Goal: Task Accomplishment & Management: Complete application form

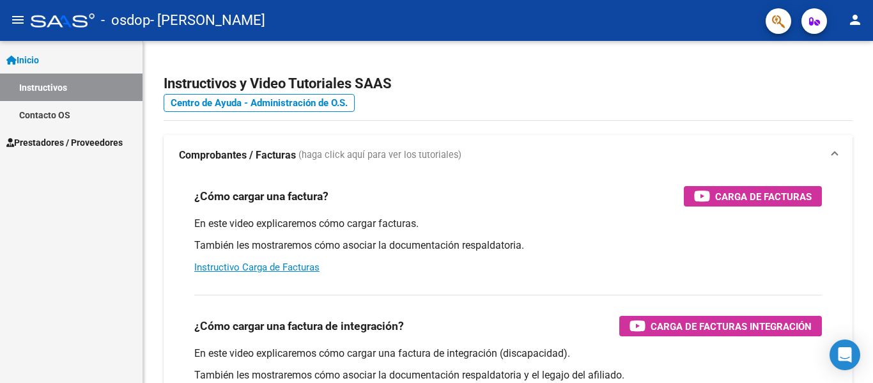
click at [56, 143] on span "Prestadores / Proveedores" at bounding box center [64, 142] width 116 height 14
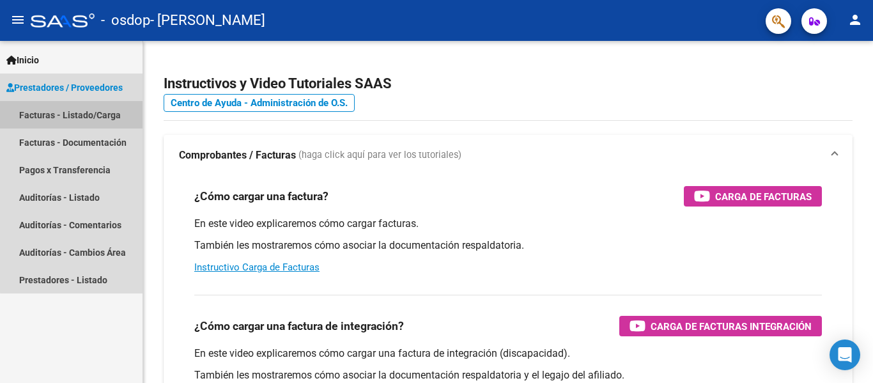
click at [104, 116] on link "Facturas - Listado/Carga" at bounding box center [71, 114] width 142 height 27
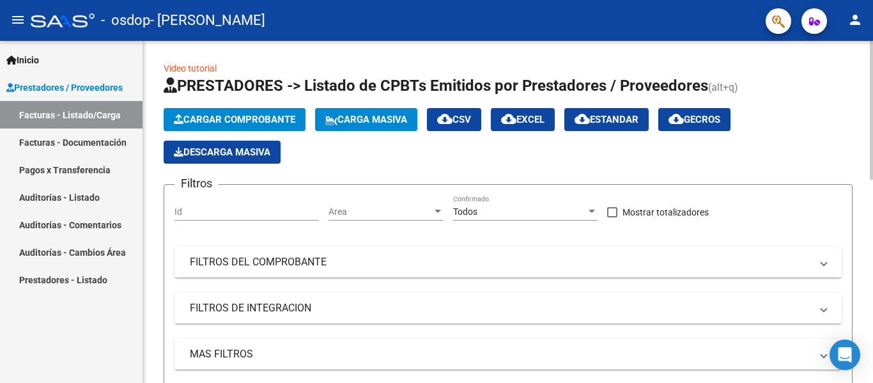
click at [269, 118] on span "Cargar Comprobante" at bounding box center [234, 120] width 121 height 12
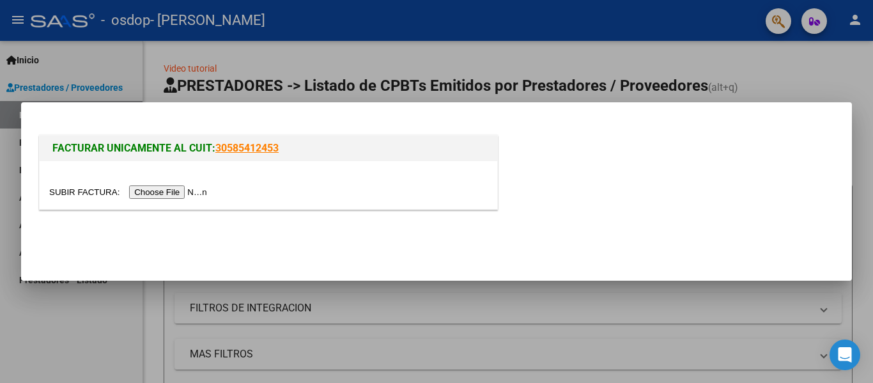
click at [165, 188] on input "file" at bounding box center [130, 191] width 162 height 13
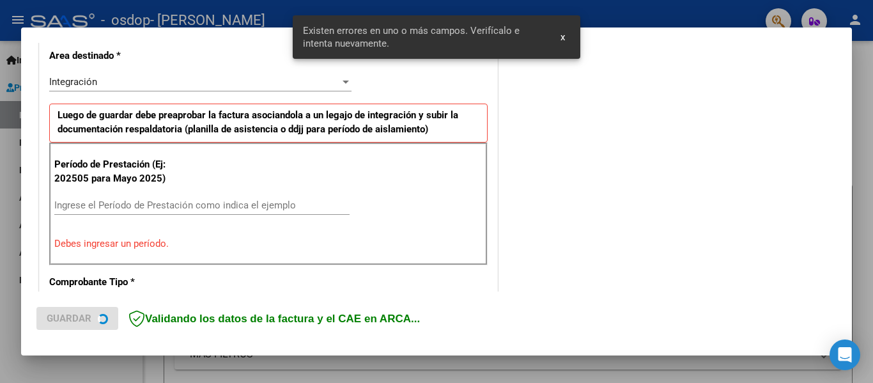
scroll to position [296, 0]
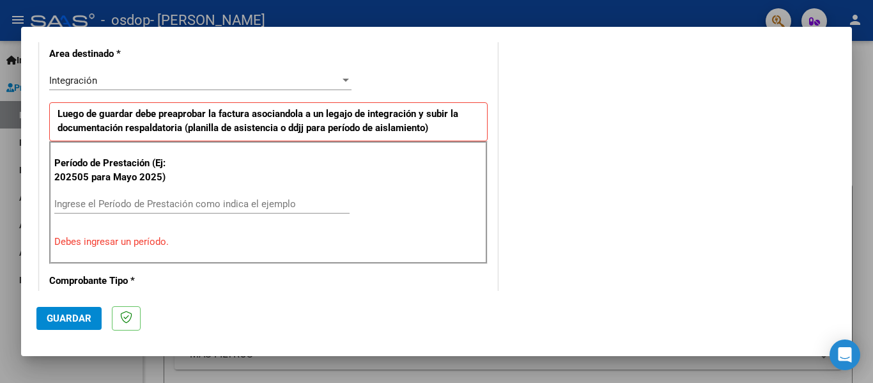
click at [84, 204] on input "Ingrese el Período de Prestación como indica el ejemplo" at bounding box center [201, 204] width 295 height 12
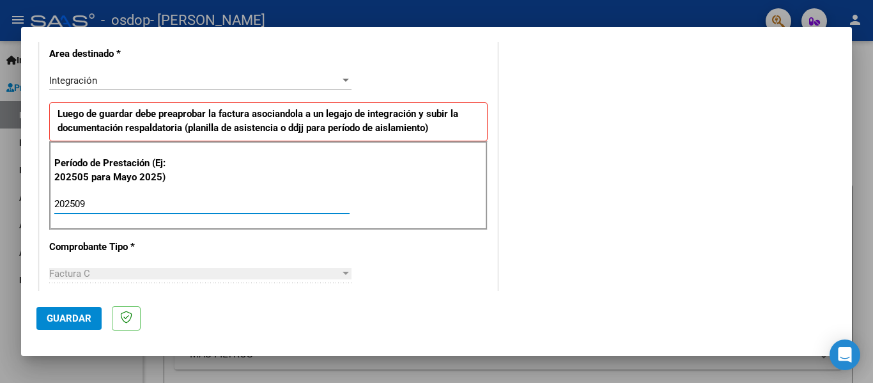
type input "202509"
click at [72, 316] on span "Guardar" at bounding box center [69, 318] width 45 height 12
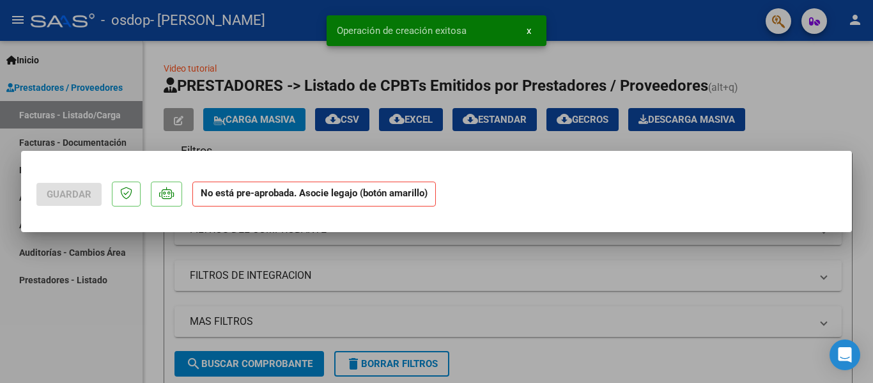
scroll to position [0, 0]
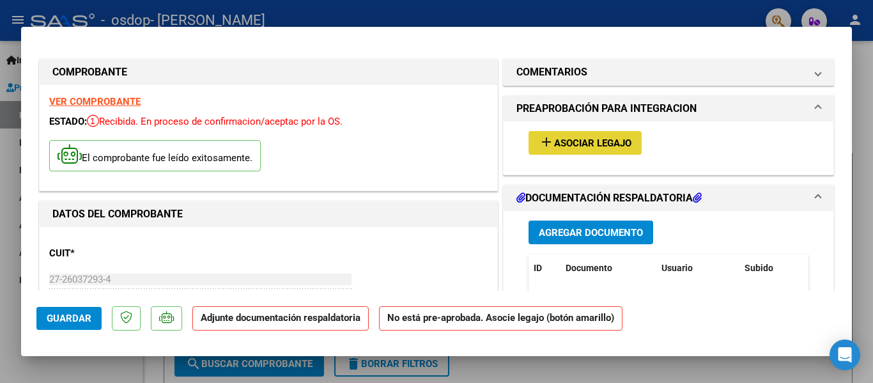
click at [626, 141] on span "Asociar Legajo" at bounding box center [592, 143] width 77 height 12
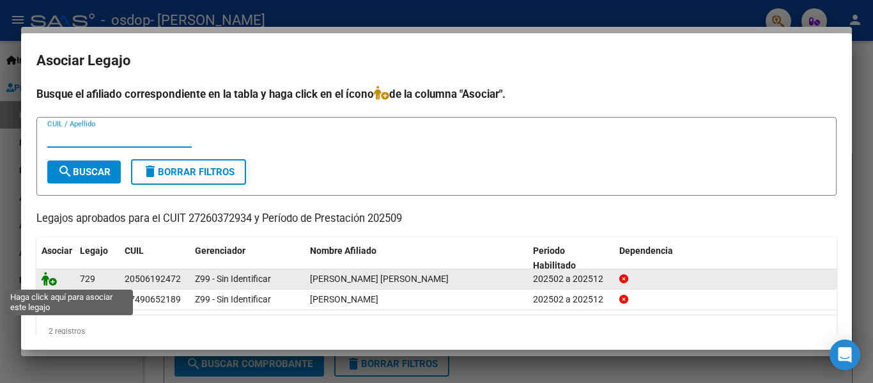
click at [54, 281] on icon at bounding box center [49, 279] width 15 height 14
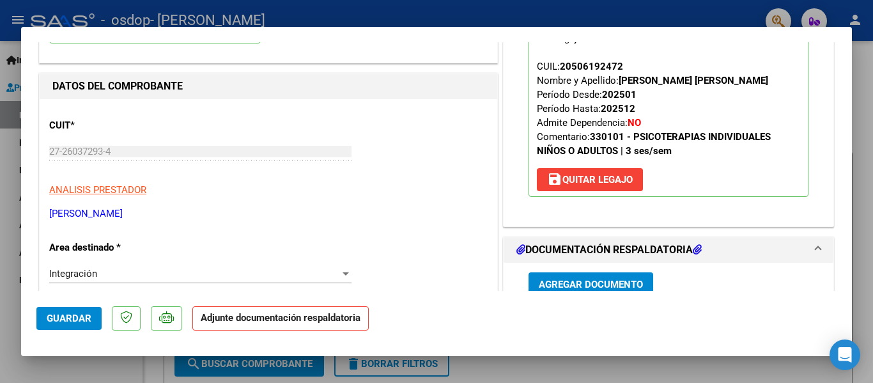
scroll to position [192, 0]
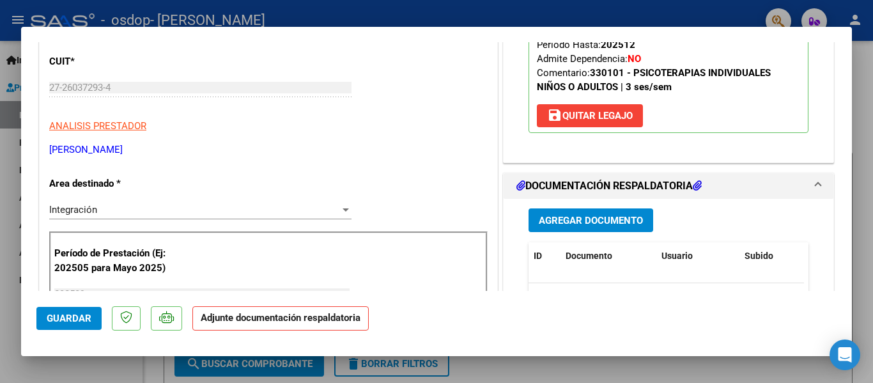
click at [543, 213] on div "Agregar Documento ID Documento Usuario Subido Acción No data to display 0 total…" at bounding box center [668, 326] width 299 height 255
click at [543, 213] on button "Agregar Documento" at bounding box center [590, 220] width 125 height 24
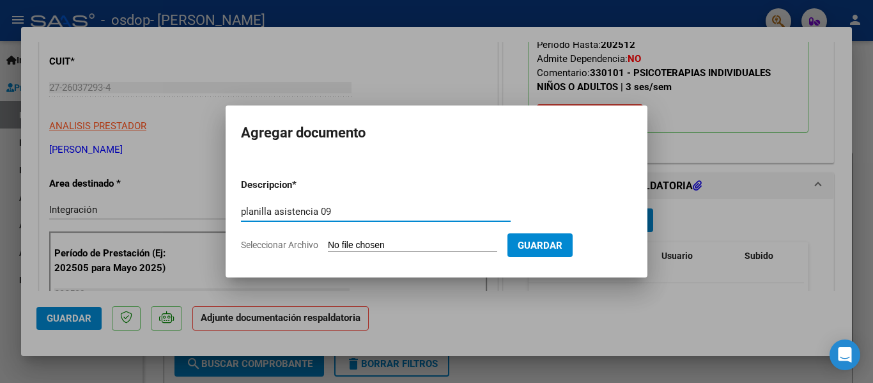
type input "planilla asistencia 09"
click at [412, 247] on input "Seleccionar Archivo" at bounding box center [412, 246] width 169 height 12
type input "C:\fakepath\Ctistian09.pdf"
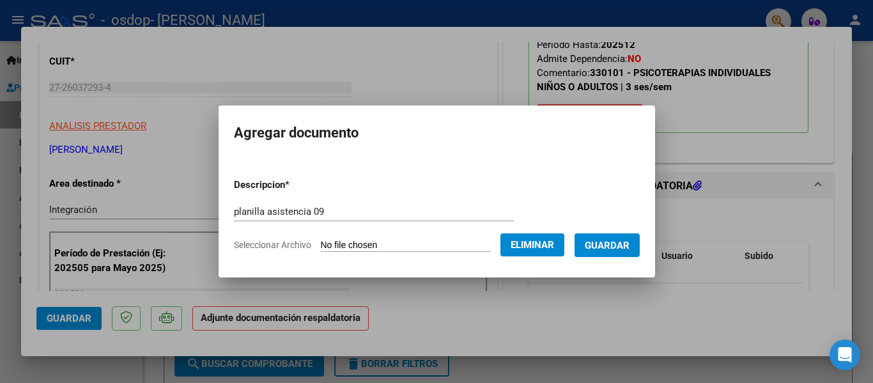
click at [617, 242] on span "Guardar" at bounding box center [607, 246] width 45 height 12
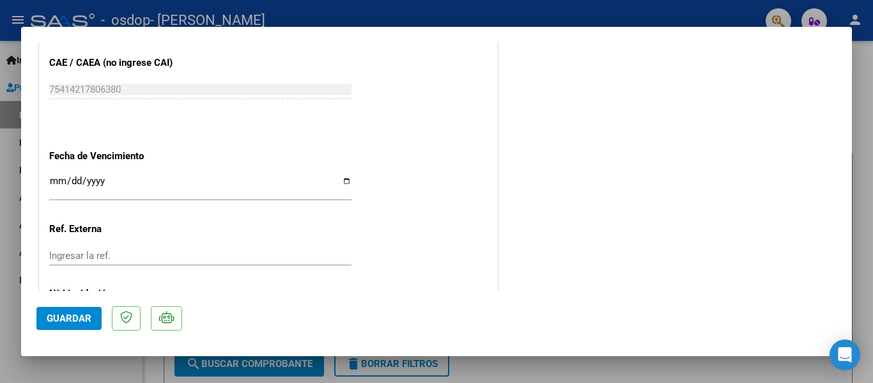
scroll to position [895, 0]
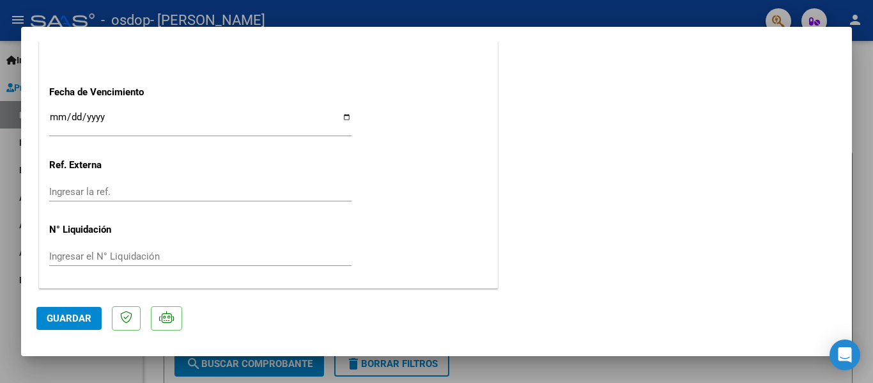
click at [75, 321] on span "Guardar" at bounding box center [69, 318] width 45 height 12
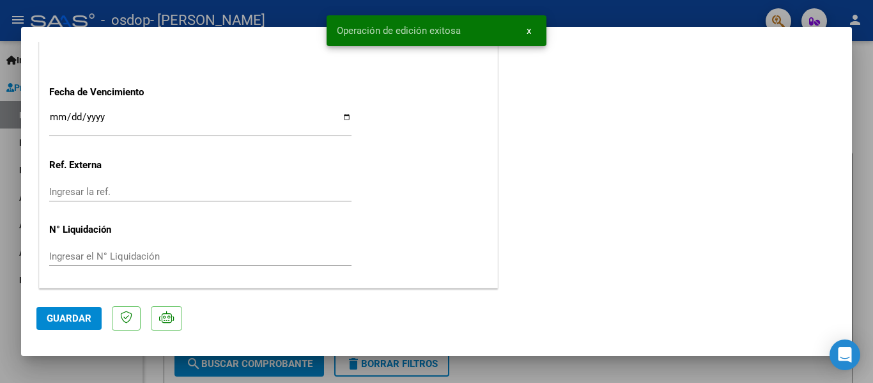
click at [0, 168] on div at bounding box center [436, 191] width 873 height 383
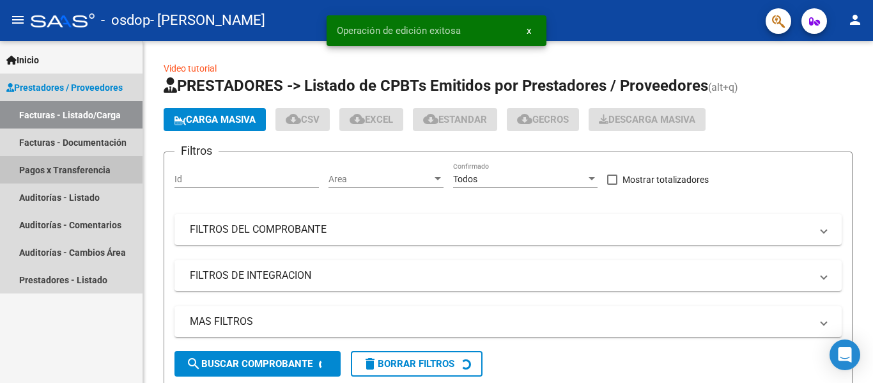
click at [11, 169] on link "Pagos x Transferencia" at bounding box center [71, 169] width 142 height 27
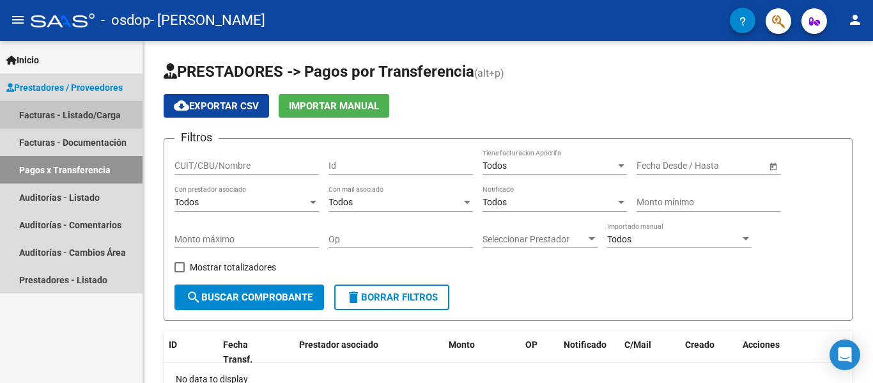
click at [66, 113] on link "Facturas - Listado/Carga" at bounding box center [71, 114] width 142 height 27
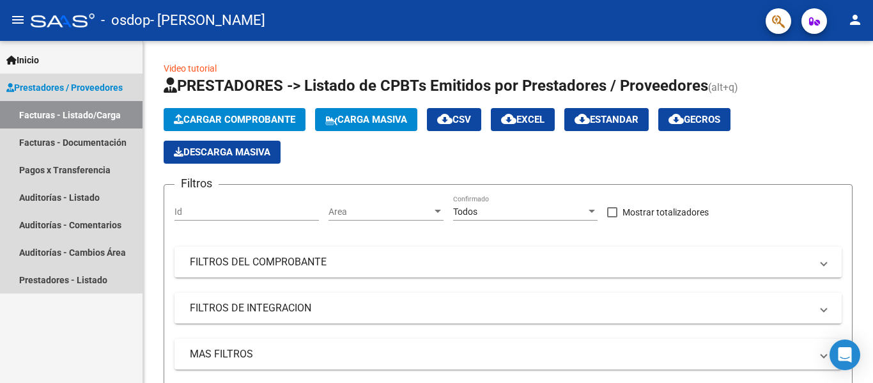
click at [69, 112] on link "Facturas - Listado/Carga" at bounding box center [71, 114] width 142 height 27
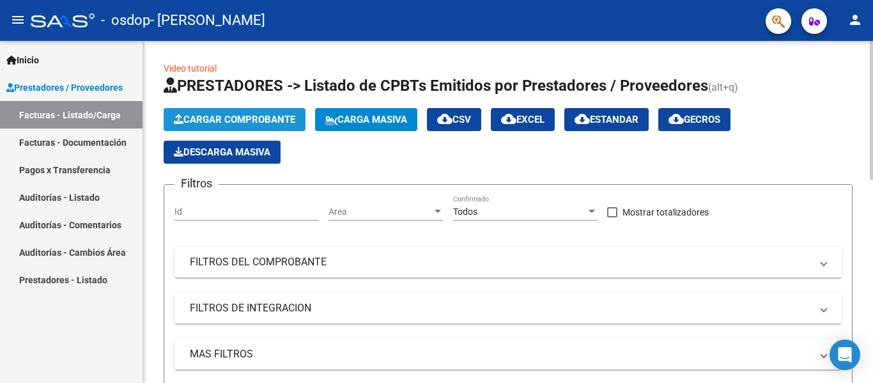
click at [205, 112] on button "Cargar Comprobante" at bounding box center [235, 119] width 142 height 23
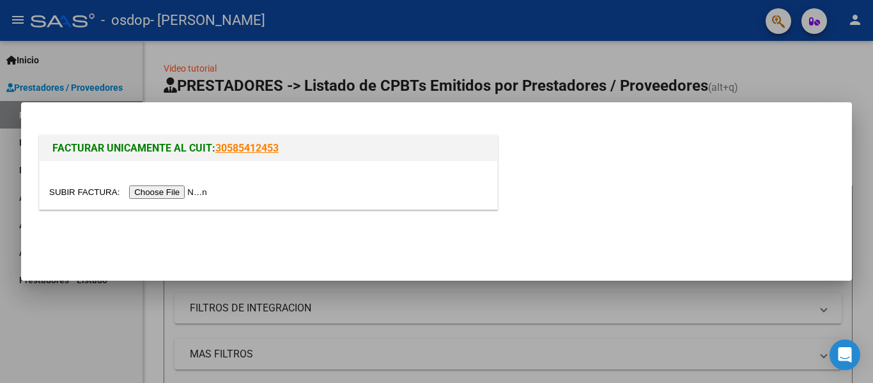
click at [181, 189] on input "file" at bounding box center [130, 191] width 162 height 13
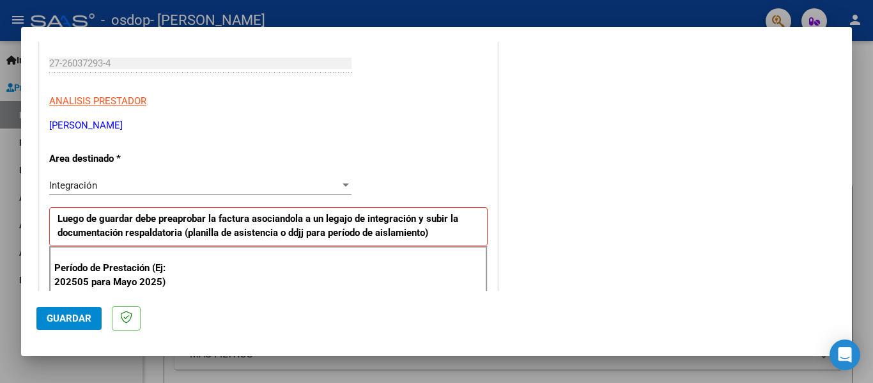
scroll to position [319, 0]
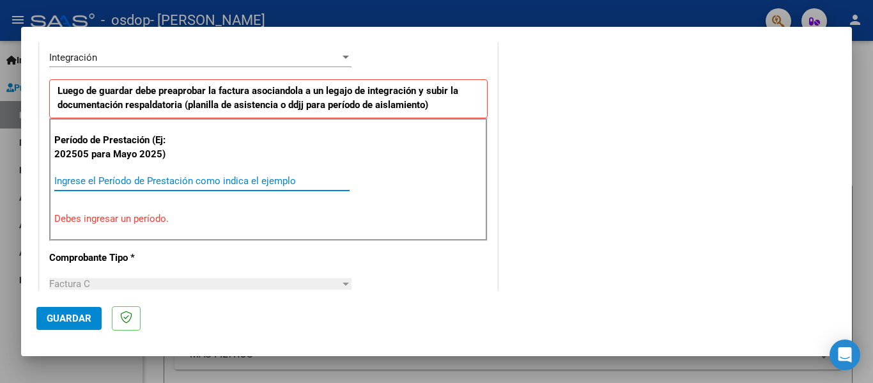
click at [108, 178] on input "Ingrese el Período de Prestación como indica el ejemplo" at bounding box center [201, 181] width 295 height 12
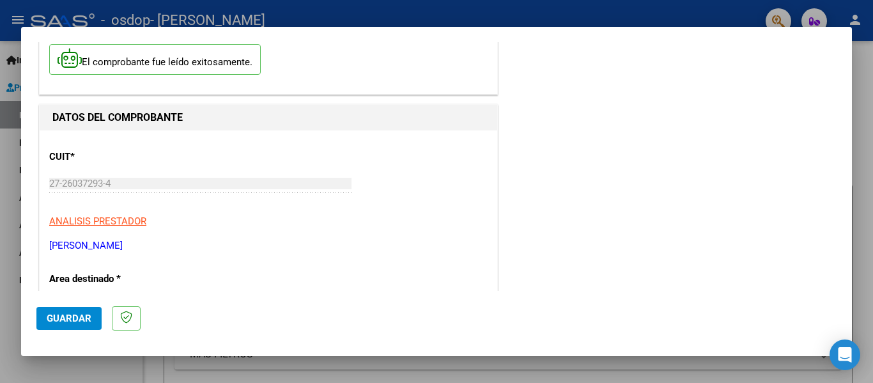
scroll to position [256, 0]
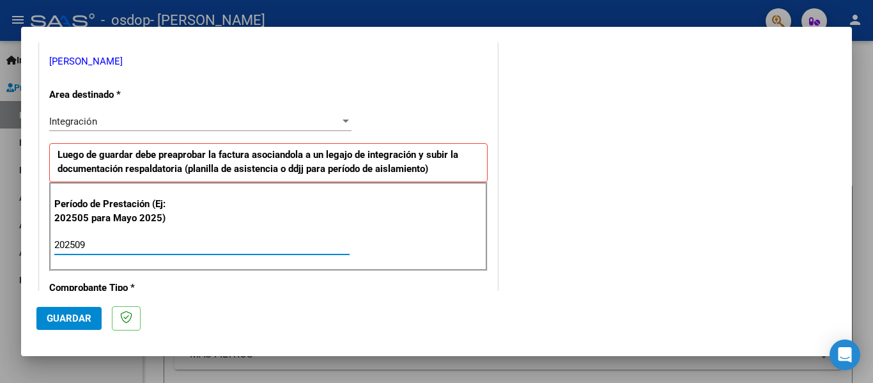
type input "202509"
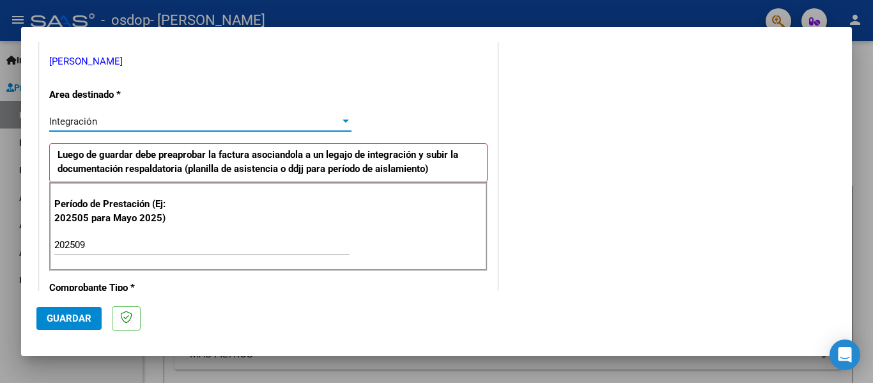
click at [332, 121] on div "Integración" at bounding box center [194, 122] width 291 height 12
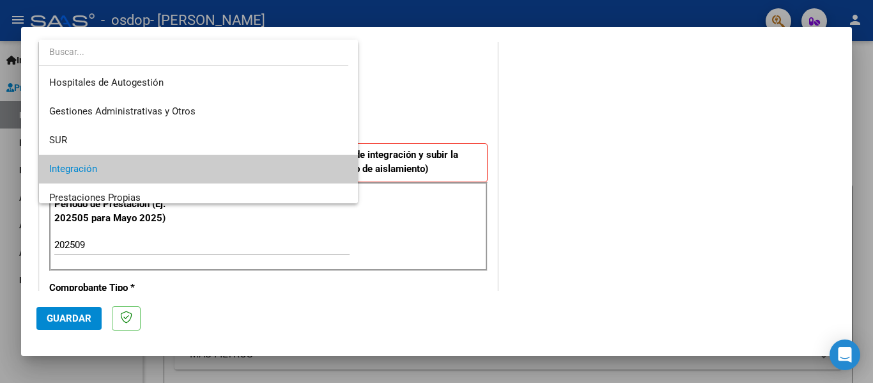
scroll to position [48, 0]
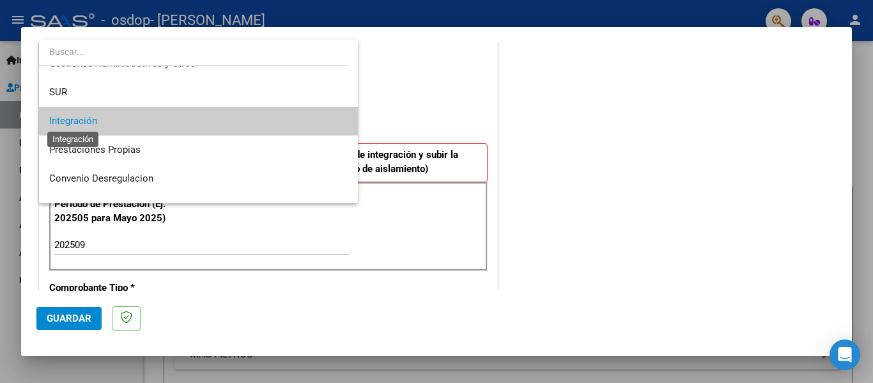
click at [66, 123] on span "Integración" at bounding box center [73, 121] width 48 height 12
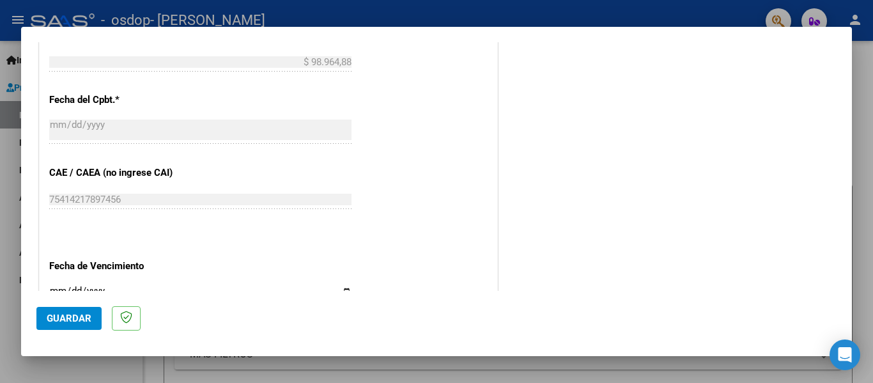
scroll to position [703, 0]
click at [84, 315] on span "Guardar" at bounding box center [69, 318] width 45 height 12
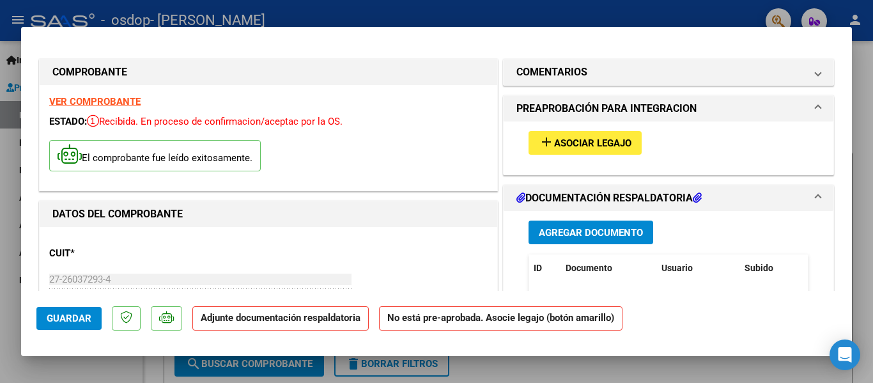
click at [590, 143] on span "Asociar Legajo" at bounding box center [592, 143] width 77 height 12
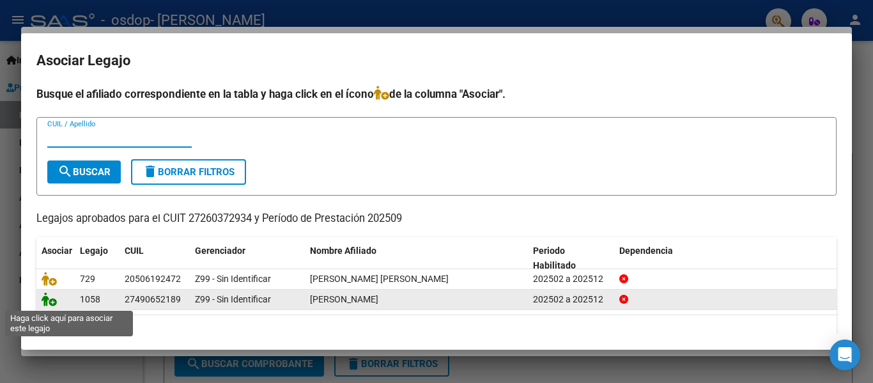
click at [48, 303] on icon at bounding box center [49, 299] width 15 height 14
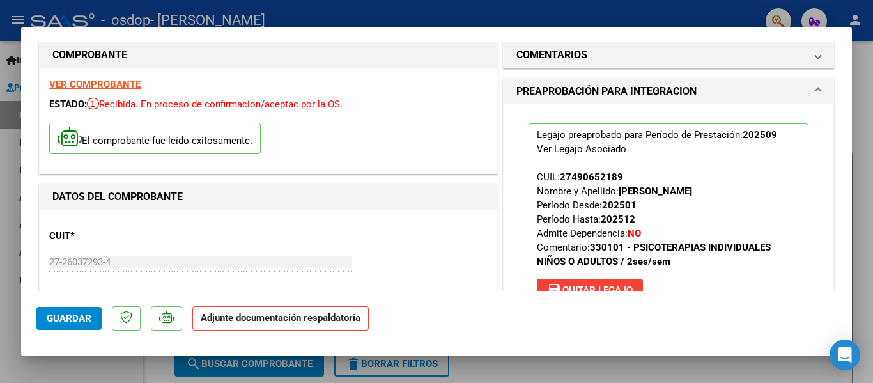
scroll to position [192, 0]
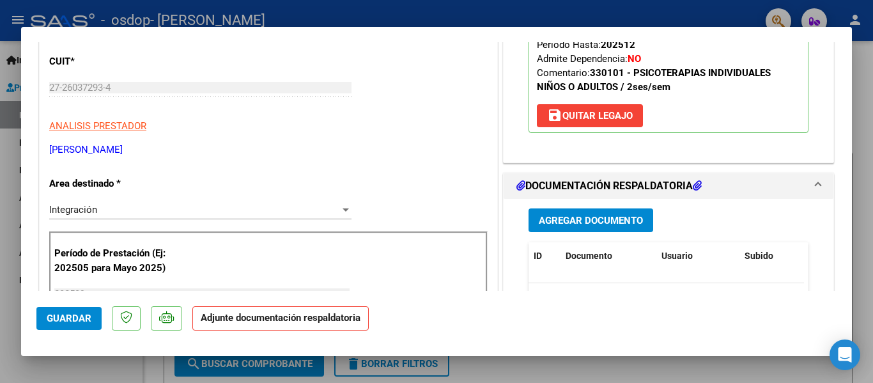
click at [615, 222] on span "Agregar Documento" at bounding box center [591, 221] width 104 height 12
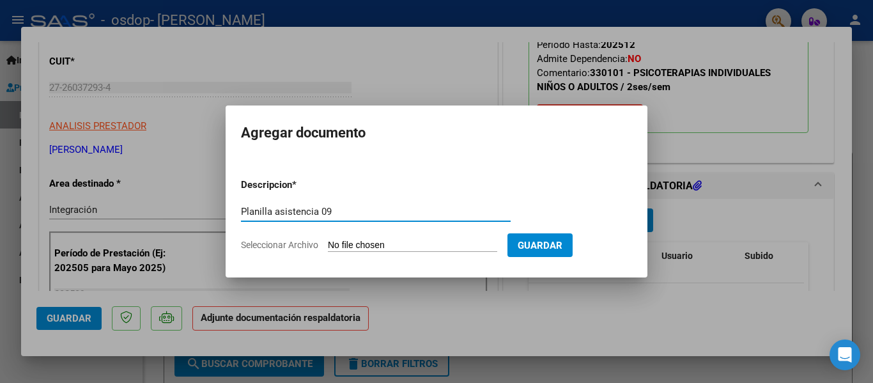
type input "Planilla asistencia 09"
click at [275, 242] on span "Seleccionar Archivo" at bounding box center [279, 245] width 77 height 10
click at [328, 242] on input "Seleccionar Archivo" at bounding box center [412, 246] width 169 height 12
type input "C:\fakepath\Shaira09.pdf"
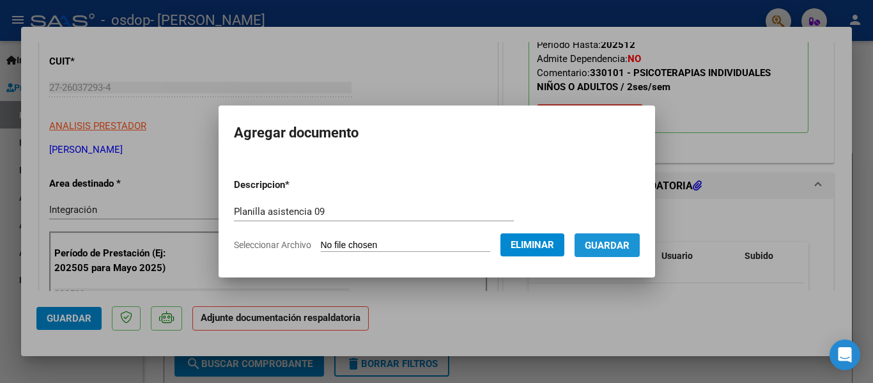
click at [627, 240] on span "Guardar" at bounding box center [607, 246] width 45 height 12
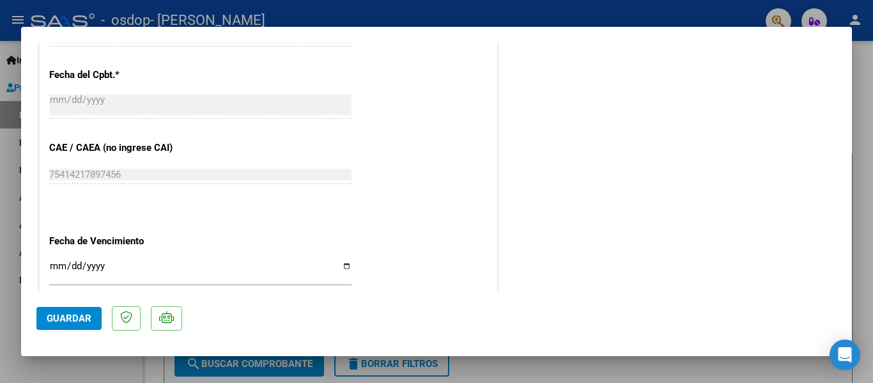
scroll to position [895, 0]
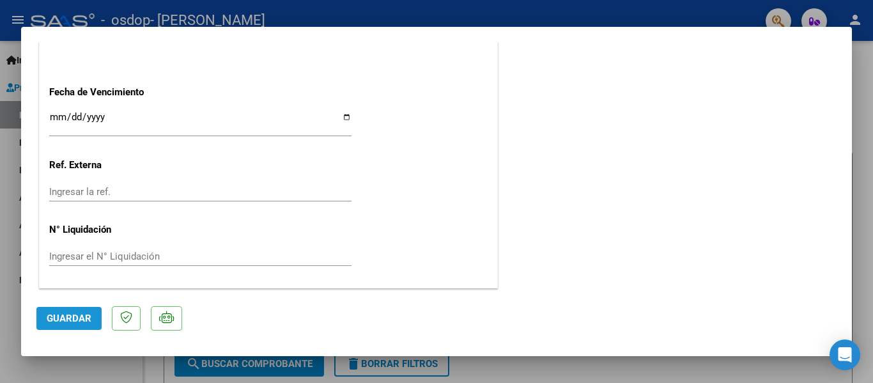
drag, startPoint x: 81, startPoint y: 318, endPoint x: 86, endPoint y: 308, distance: 10.9
click at [82, 316] on span "Guardar" at bounding box center [69, 318] width 45 height 12
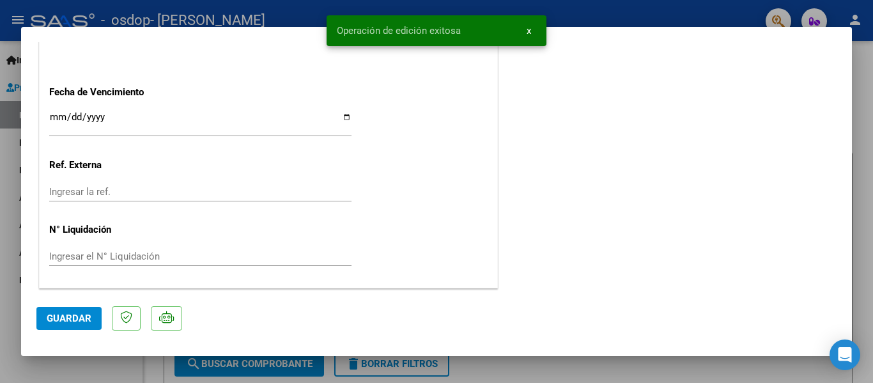
click at [10, 169] on div at bounding box center [436, 191] width 873 height 383
type input "$ 0,00"
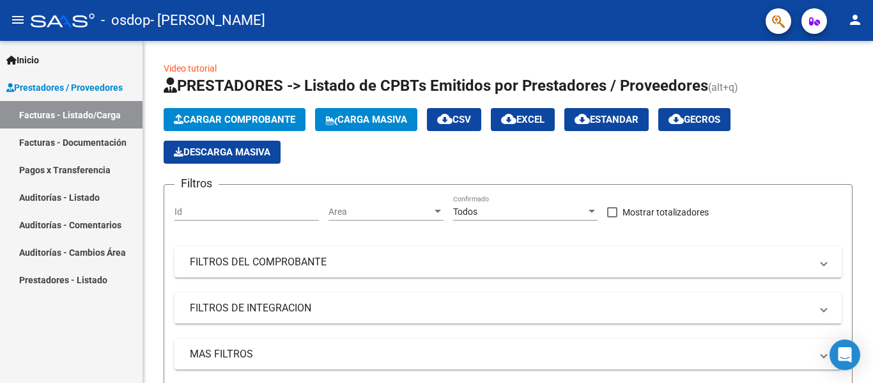
click at [93, 137] on link "Facturas - Documentación" at bounding box center [71, 141] width 142 height 27
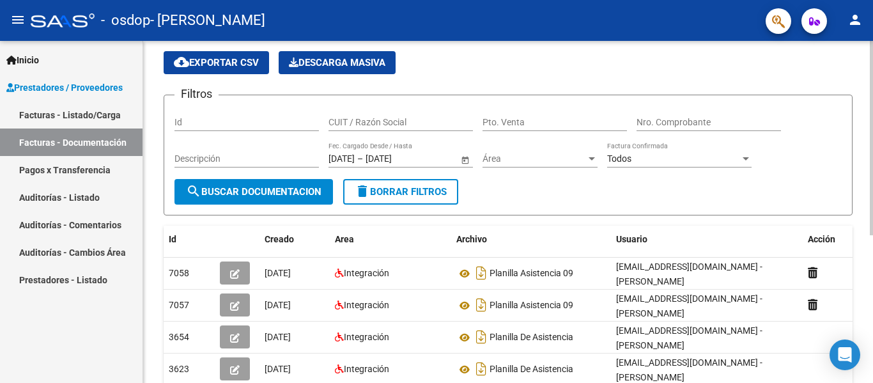
scroll to position [64, 0]
